Goal: Information Seeking & Learning: Learn about a topic

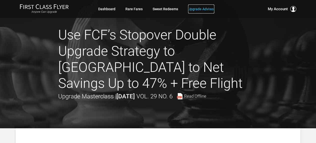
click at [212, 10] on link "Upgrade Advisor" at bounding box center [201, 9] width 26 height 9
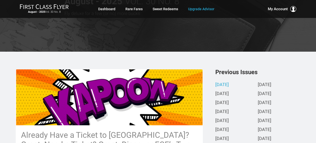
scroll to position [50, 0]
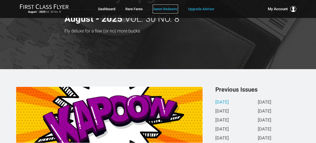
click at [167, 8] on link "Sweet Redeems" at bounding box center [166, 9] width 26 height 9
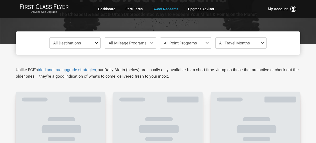
scroll to position [75, 0]
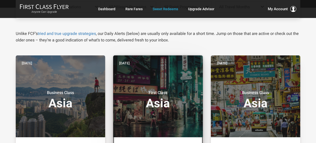
click at [180, 93] on small "First Class" at bounding box center [158, 93] width 63 height 5
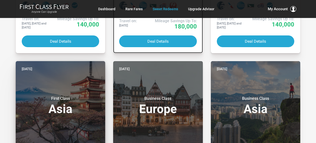
scroll to position [250, 0]
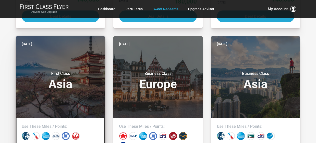
click at [66, 76] on h3 "First Class Asia" at bounding box center [61, 80] width 78 height 19
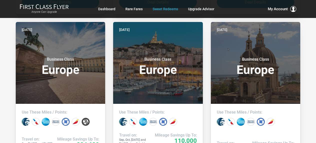
scroll to position [600, 0]
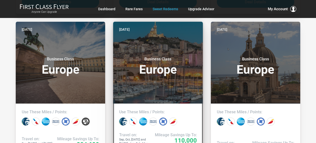
click at [169, 76] on header "Two days ago Business Class Europe" at bounding box center [158, 63] width 90 height 82
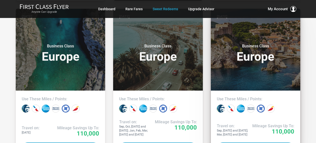
scroll to position [800, 0]
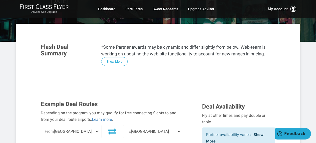
scroll to position [75, 0]
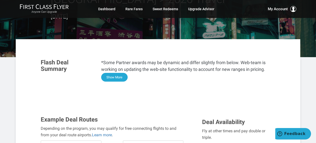
click at [118, 73] on button "Show More" at bounding box center [114, 77] width 27 height 9
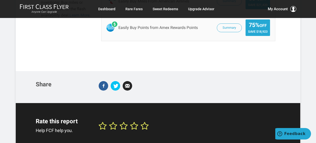
scroll to position [900, 0]
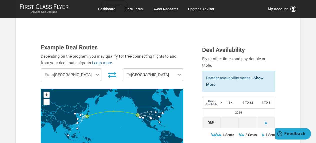
scroll to position [222, 0]
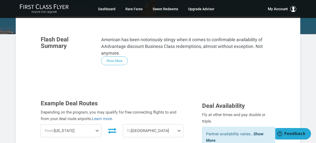
scroll to position [100, 0]
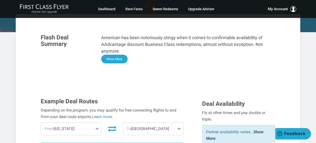
click at [113, 55] on button "Show More" at bounding box center [114, 59] width 27 height 9
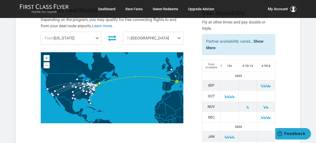
scroll to position [450, 0]
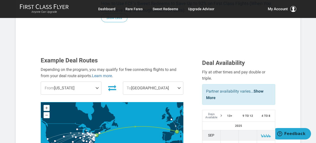
click at [160, 82] on span "To [GEOGRAPHIC_DATA]" at bounding box center [153, 88] width 60 height 13
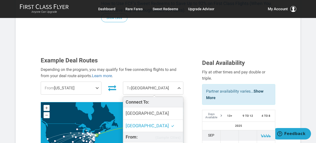
click at [195, 105] on div "Example Deal Routes Depending on the program, you may qualify for free connecti…" at bounding box center [118, 116] width 162 height 119
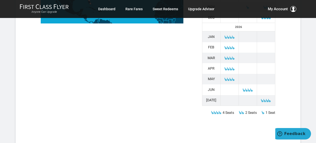
scroll to position [675, 0]
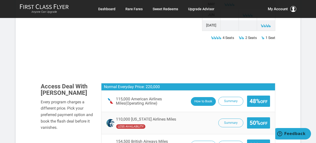
click at [191, 97] on button "How to Book" at bounding box center [203, 101] width 25 height 9
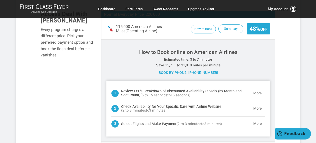
scroll to position [750, 0]
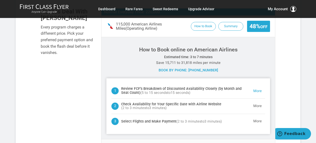
click at [260, 86] on button "More" at bounding box center [257, 91] width 15 height 10
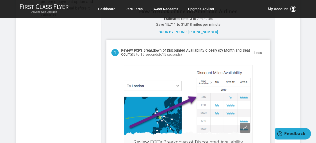
scroll to position [795, 0]
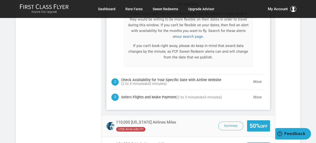
scroll to position [995, 0]
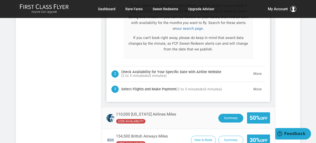
click at [228, 114] on button "Summary" at bounding box center [231, 118] width 25 height 9
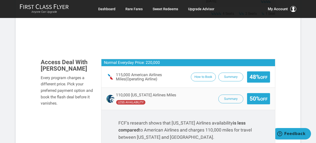
scroll to position [695, 0]
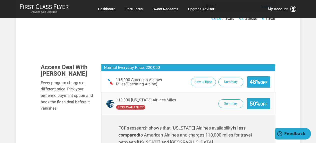
click at [175, 125] on p "FCF's research shows that [US_STATE] Airlines availability is less compared to …" at bounding box center [189, 136] width 140 height 22
copy p "[GEOGRAPHIC_DATA]"
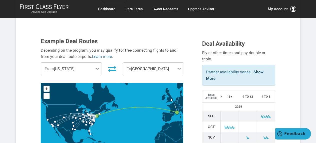
scroll to position [419, 0]
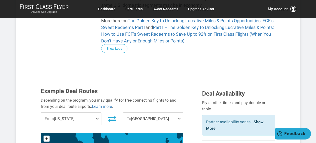
click at [159, 113] on span "To [GEOGRAPHIC_DATA]" at bounding box center [153, 119] width 60 height 13
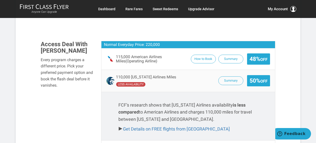
scroll to position [700, 0]
